Goal: Information Seeking & Learning: Learn about a topic

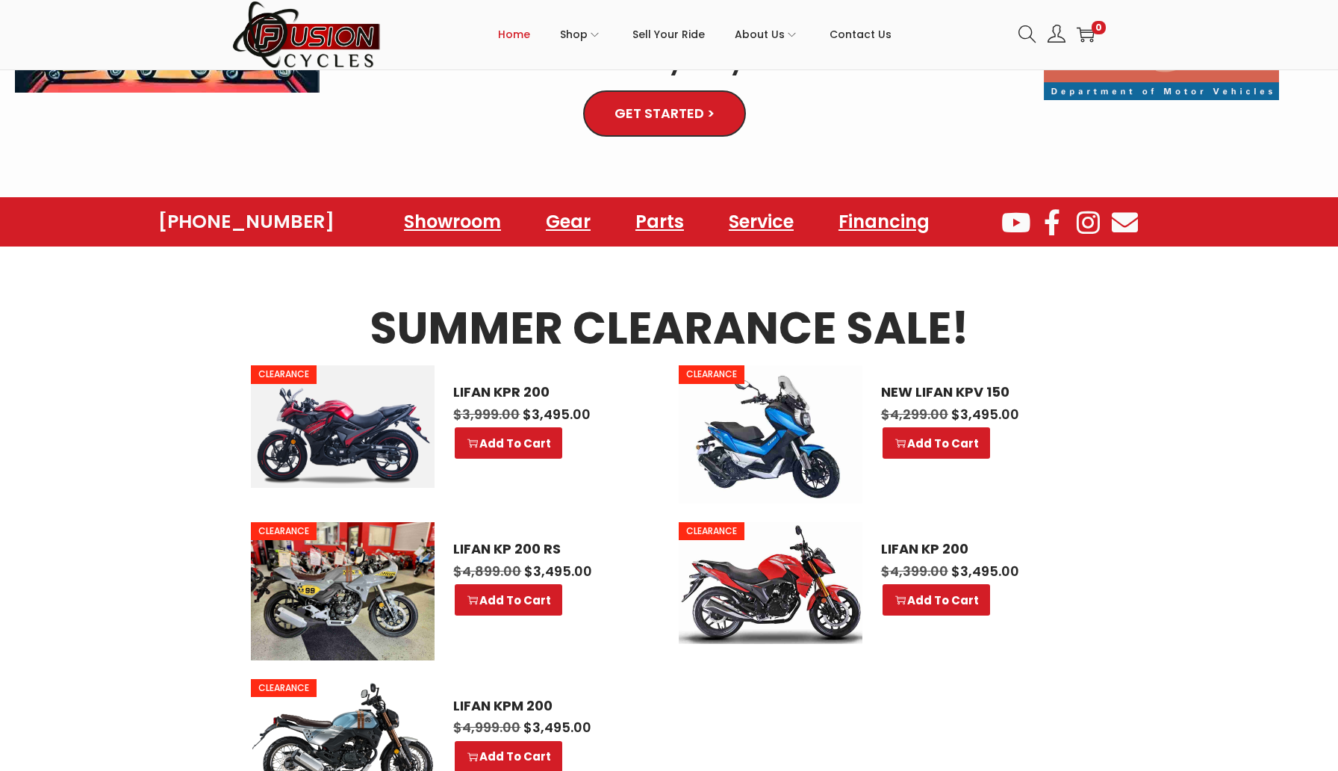
scroll to position [556, 0]
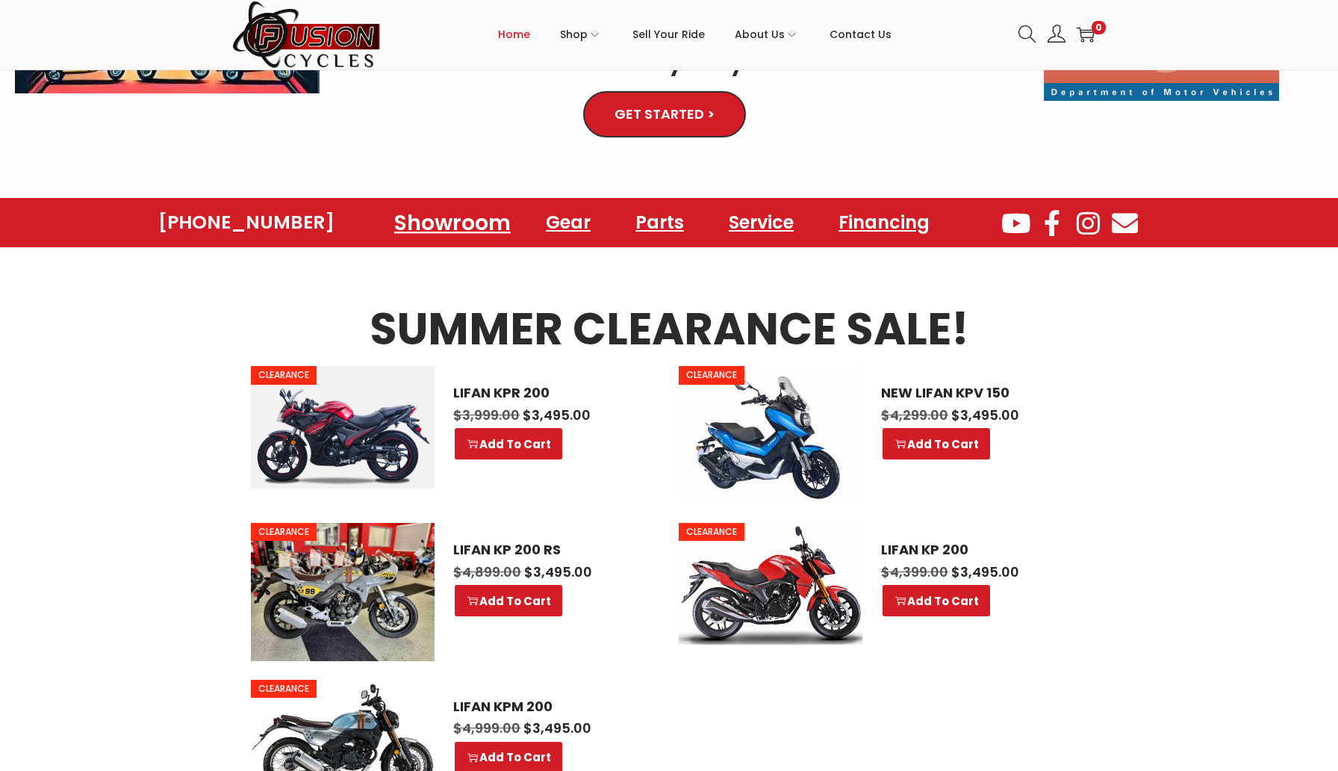
click at [469, 202] on link "Showroom" at bounding box center [452, 222] width 152 height 41
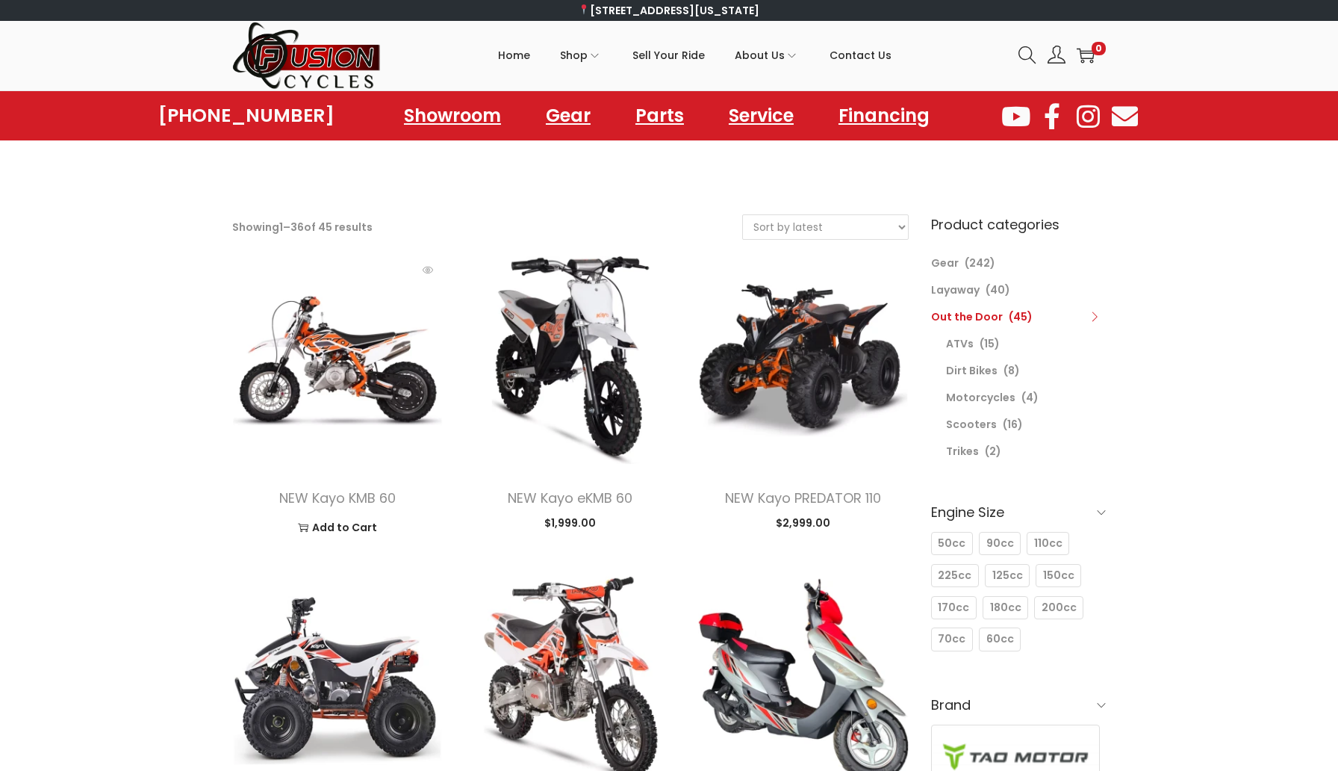
click at [370, 376] on img at bounding box center [337, 360] width 211 height 211
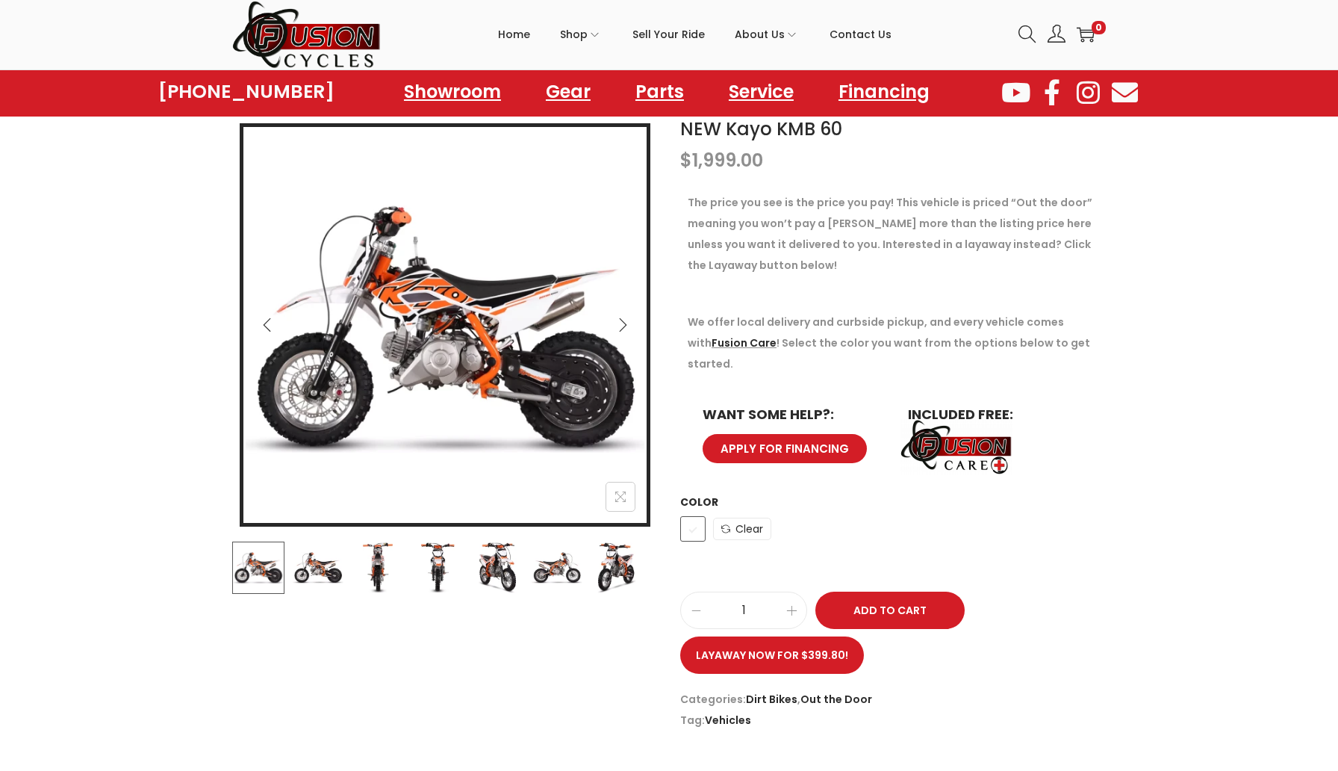
scroll to position [158, 0]
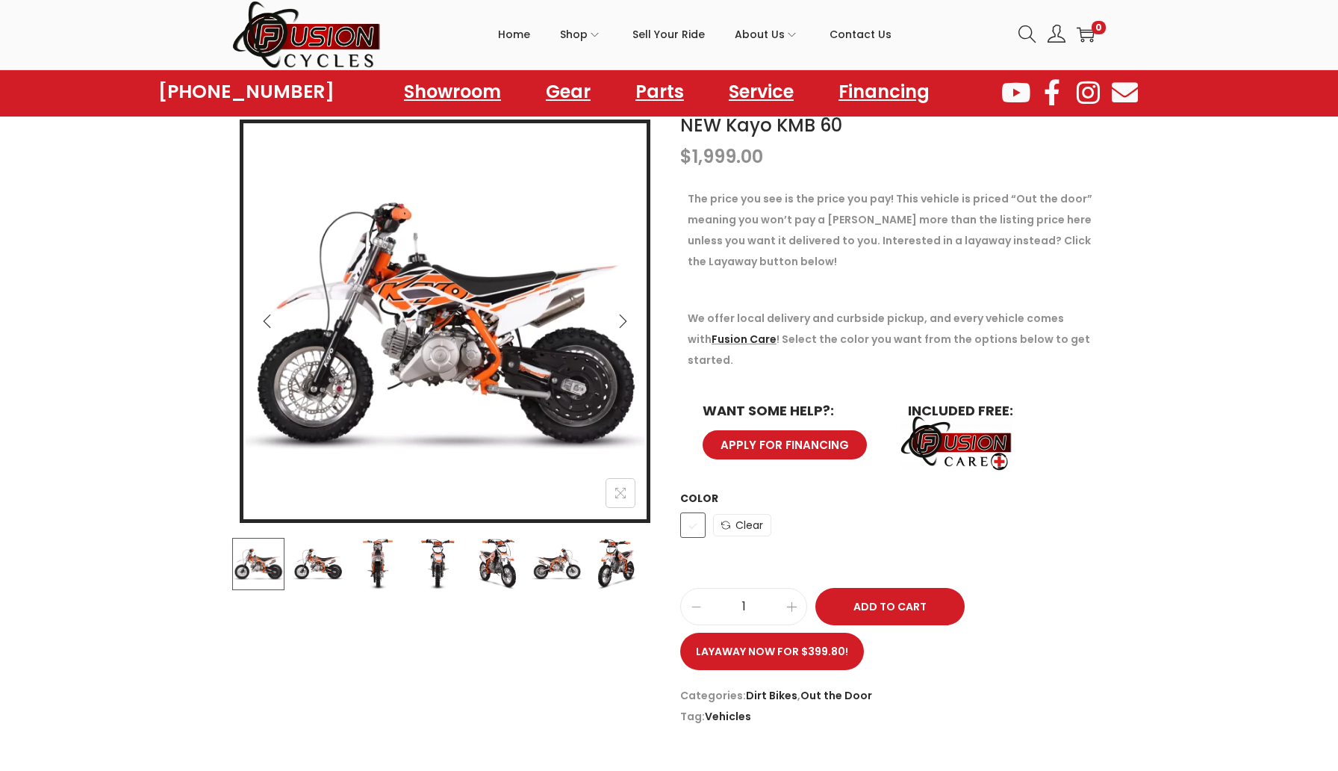
click at [308, 568] on img at bounding box center [318, 564] width 52 height 52
click at [394, 553] on img at bounding box center [378, 564] width 52 height 52
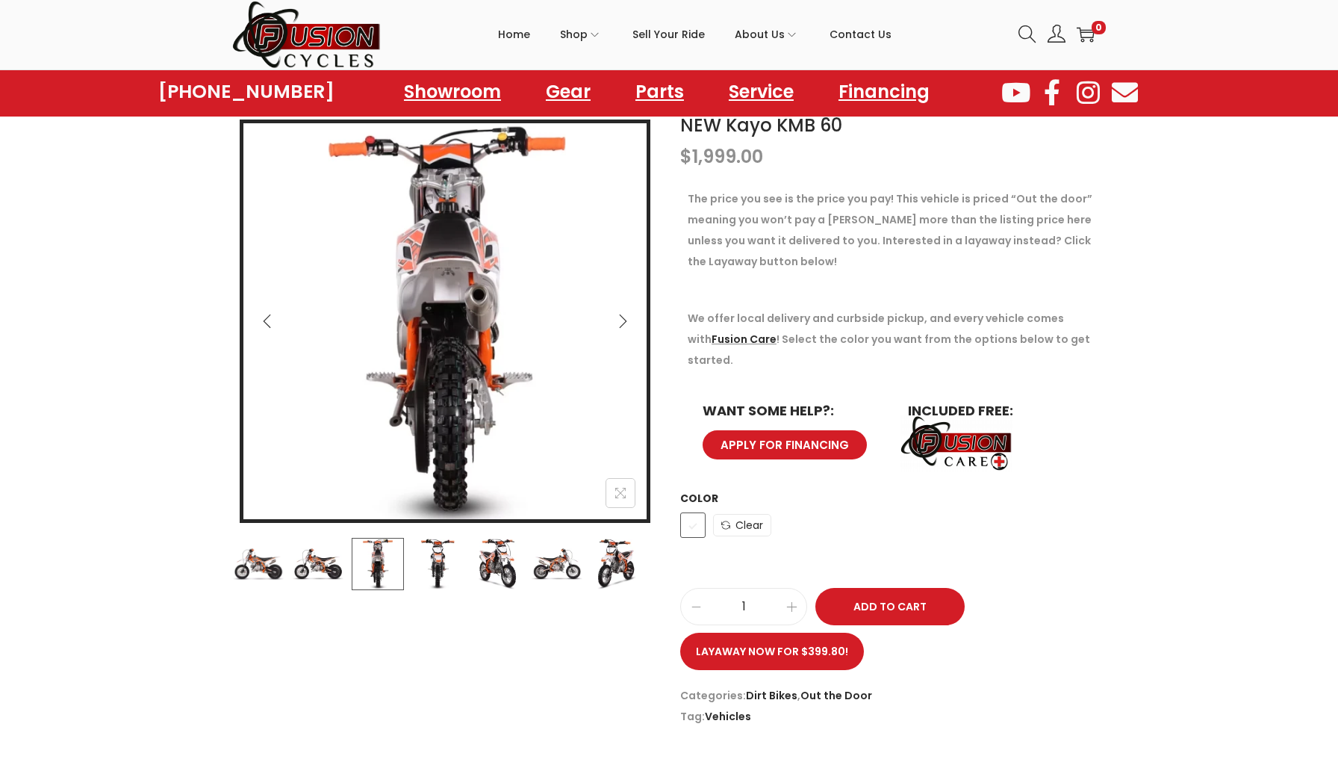
click at [432, 559] on img at bounding box center [437, 564] width 52 height 52
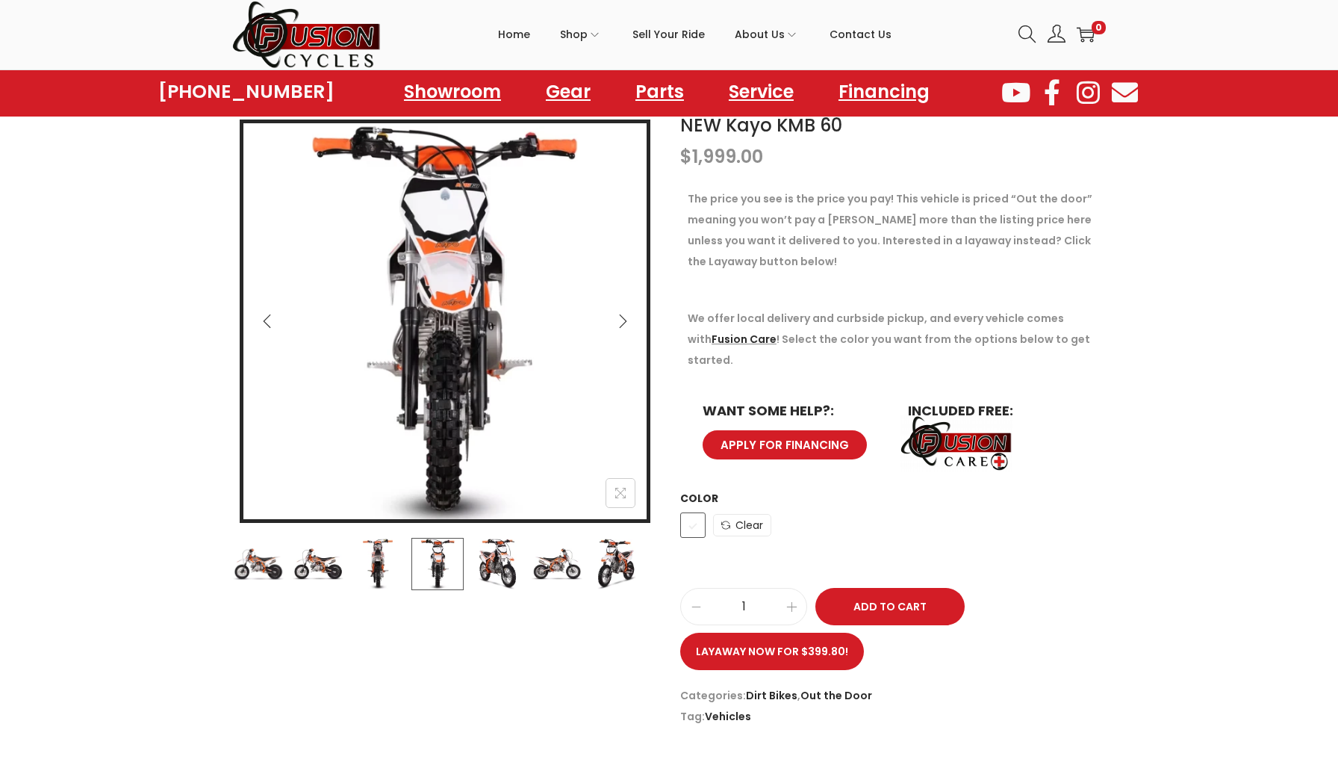
click at [506, 561] on img at bounding box center [497, 564] width 52 height 52
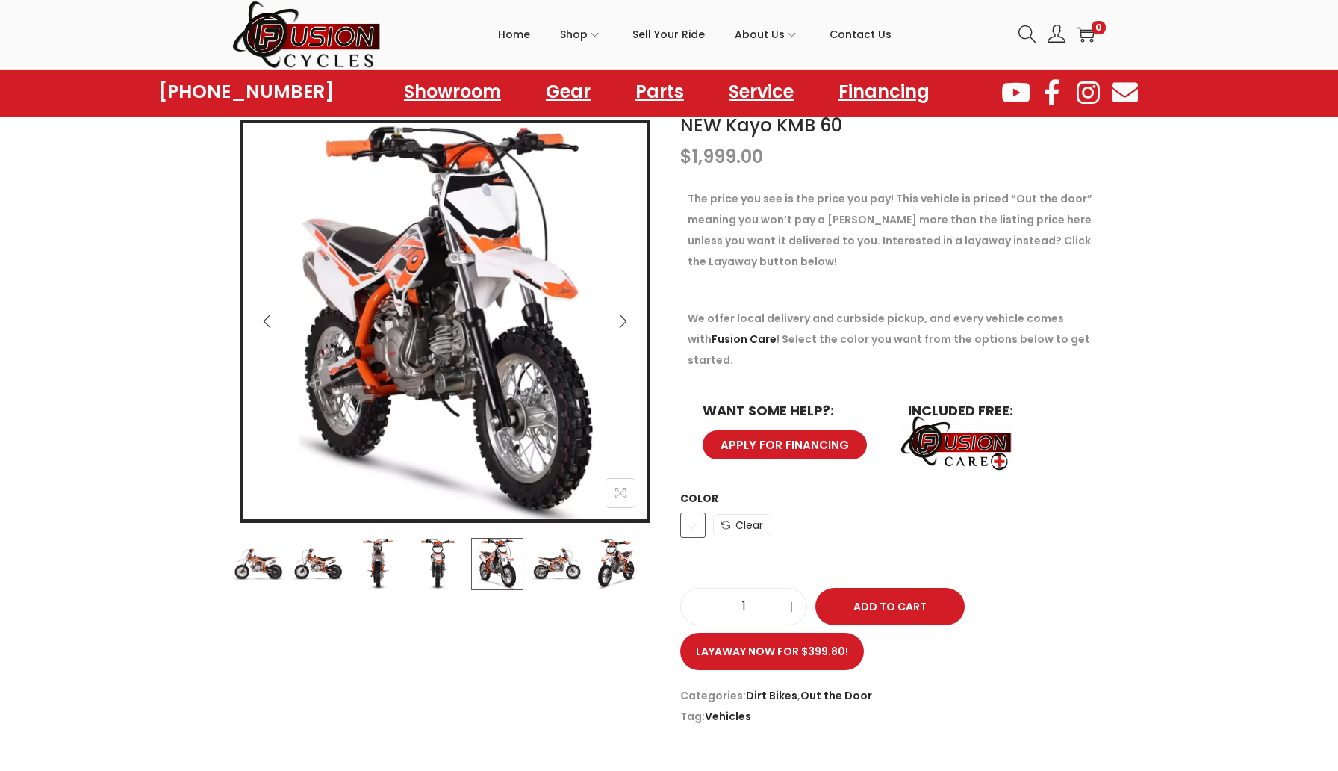
click at [564, 573] on img at bounding box center [557, 564] width 52 height 52
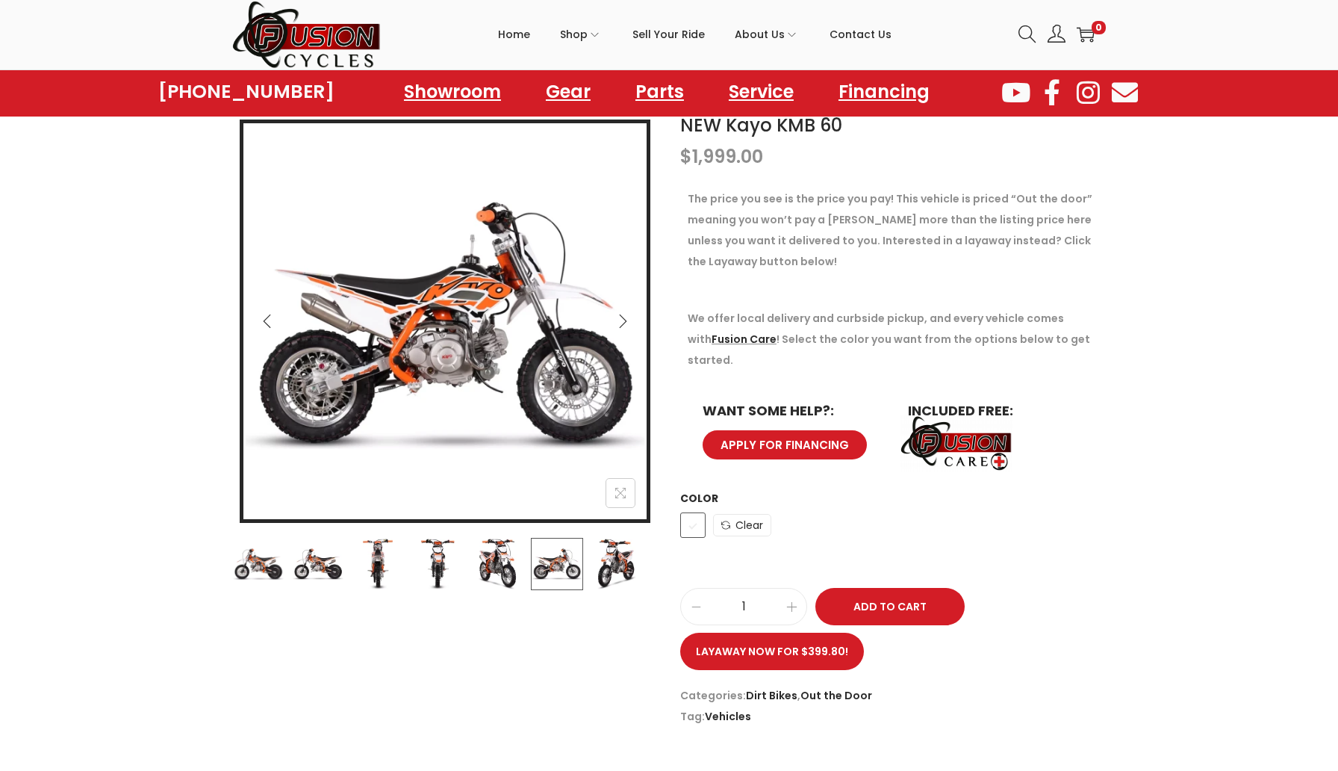
click at [588, 565] on div at bounding box center [444, 564] width 426 height 52
click at [602, 565] on img at bounding box center [617, 564] width 52 height 52
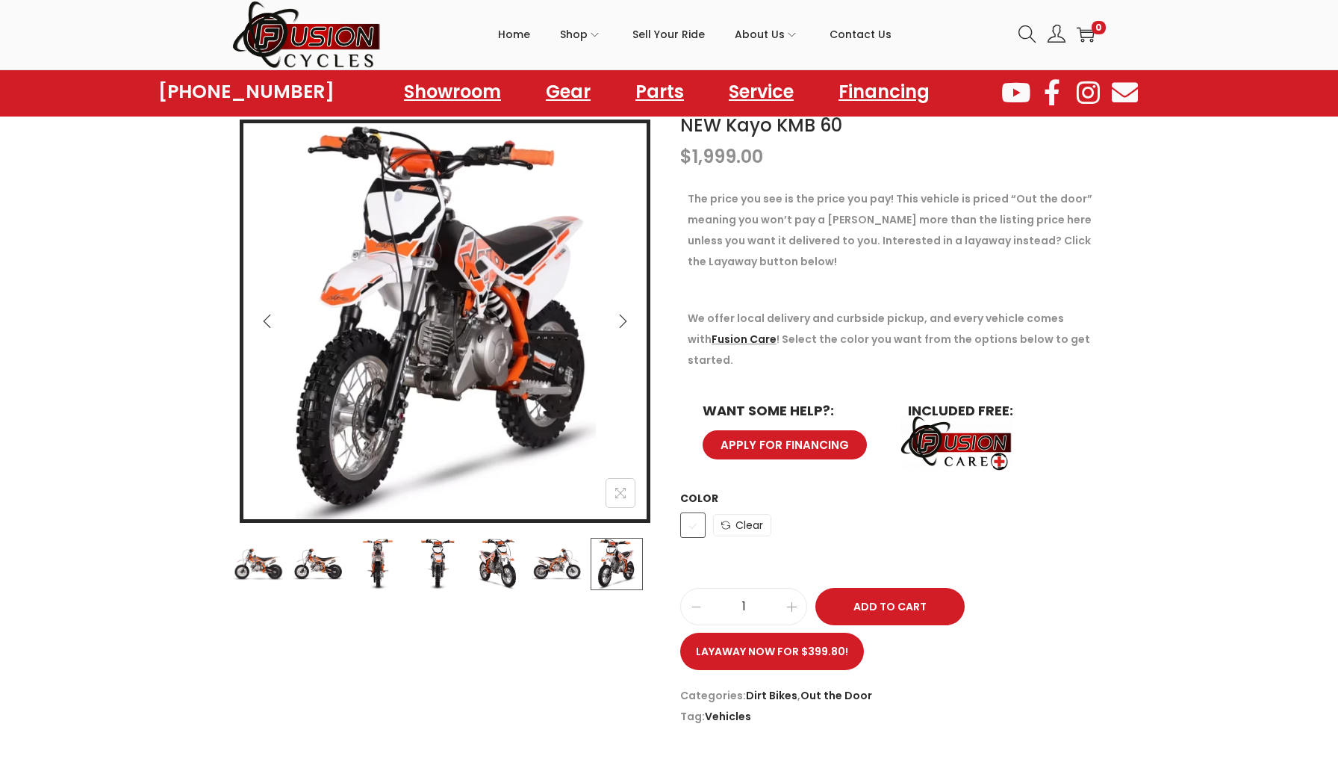
click at [417, 550] on img at bounding box center [437, 564] width 52 height 52
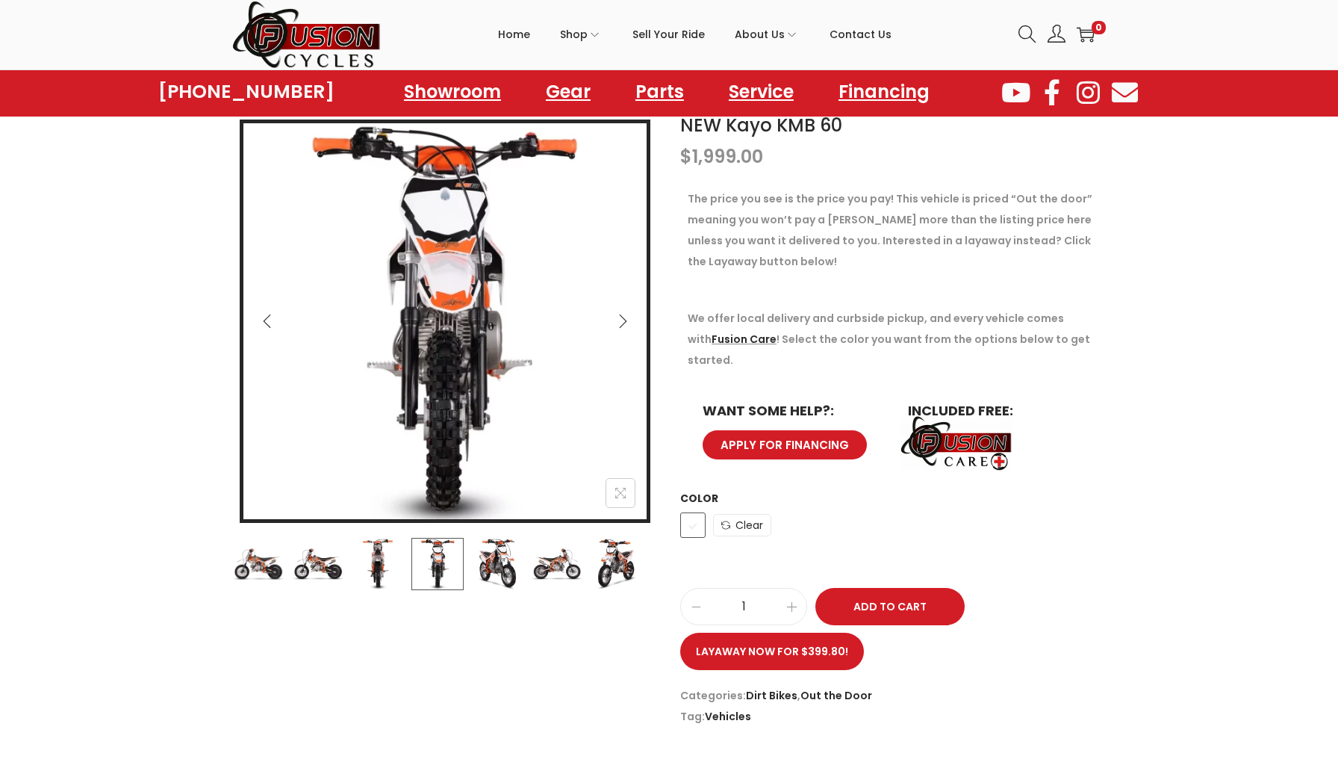
click at [373, 546] on img at bounding box center [378, 564] width 52 height 52
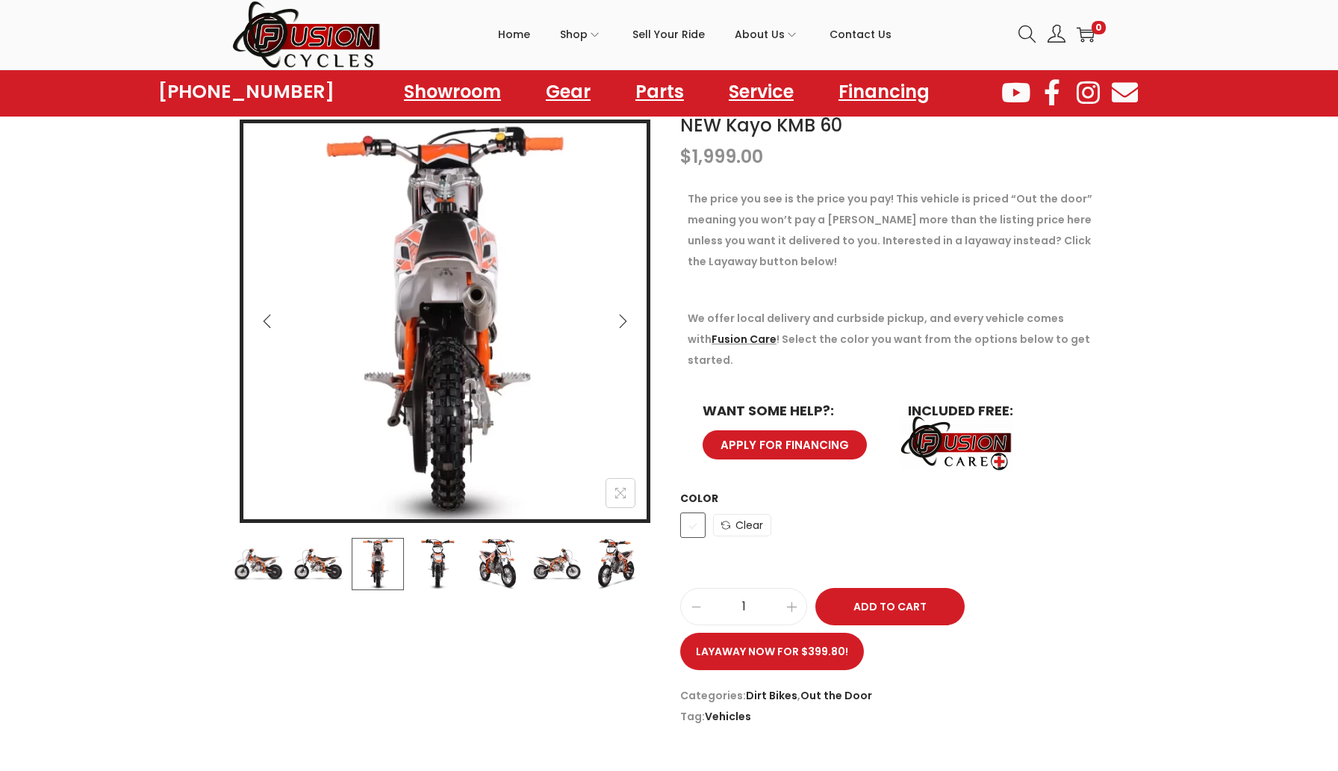
click at [294, 571] on img at bounding box center [318, 564] width 52 height 52
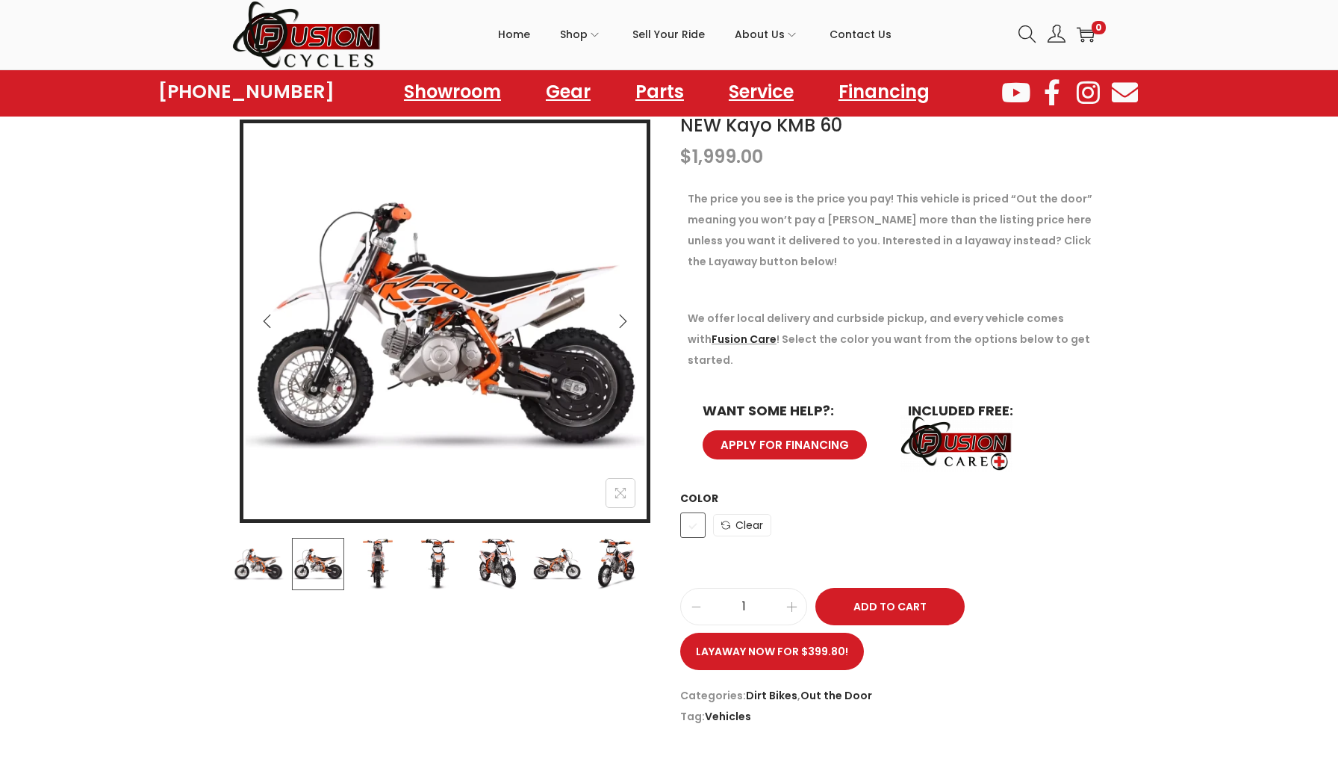
click at [231, 562] on div "NEW Kayo KMB 60 $ 1,999.00 The price you see is the price you pay! This vehicle…" at bounding box center [669, 419] width 896 height 615
click at [258, 556] on img at bounding box center [258, 564] width 52 height 52
click at [473, 96] on link "Showroom" at bounding box center [452, 91] width 152 height 41
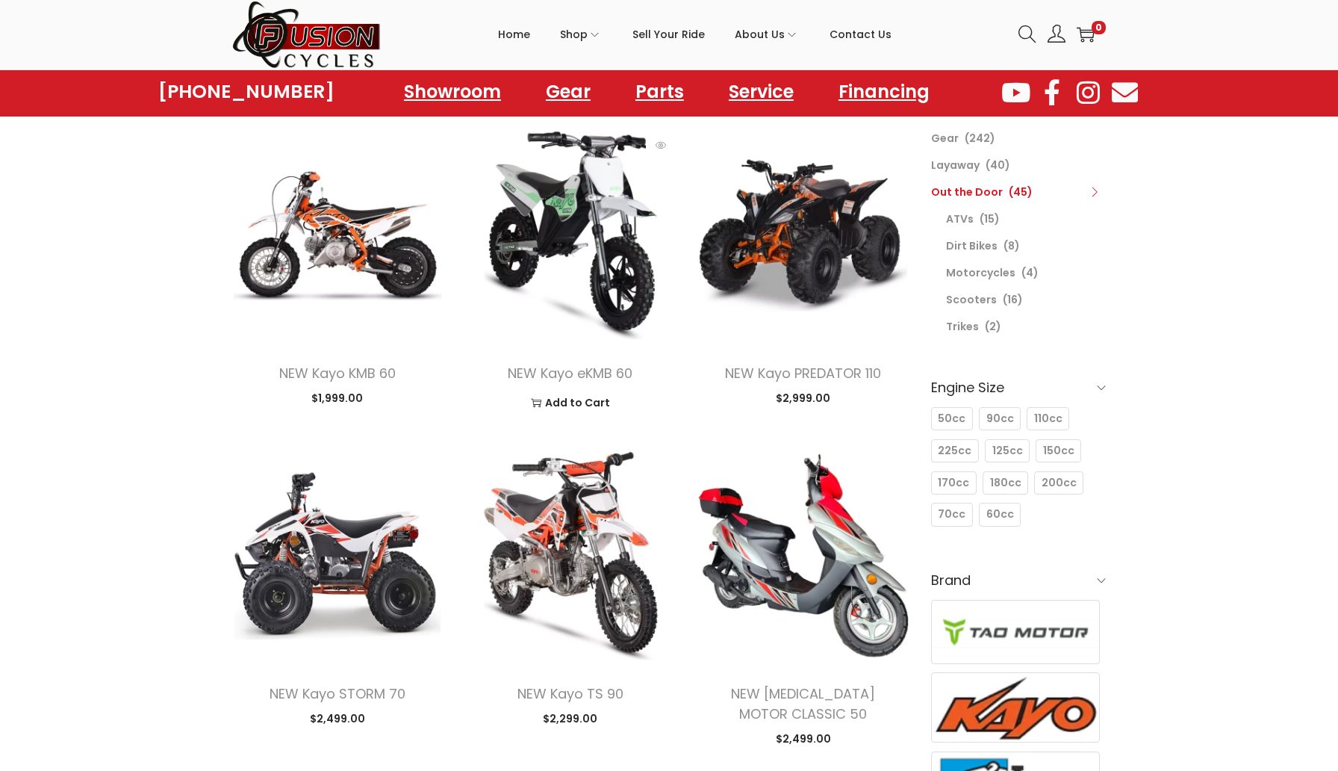
scroll to position [120, 0]
